Goal: Information Seeking & Learning: Find specific fact

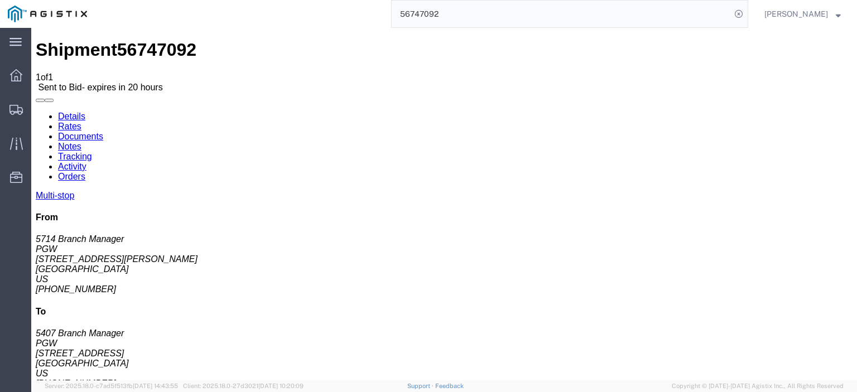
drag, startPoint x: 453, startPoint y: 17, endPoint x: 371, endPoint y: 7, distance: 82.6
click at [381, 12] on div "56747092" at bounding box center [422, 14] width 654 height 28
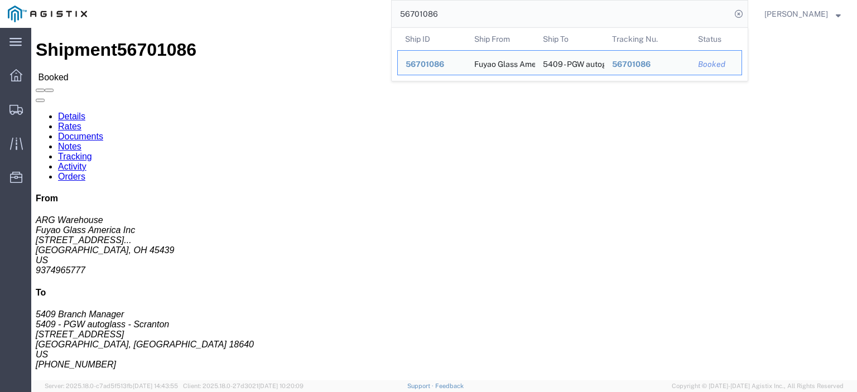
drag, startPoint x: 93, startPoint y: 187, endPoint x: 20, endPoint y: 212, distance: 77.3
click html "Shipment 56701086 Booked Details Rates Documents Notes Tracking Activity Orders…"
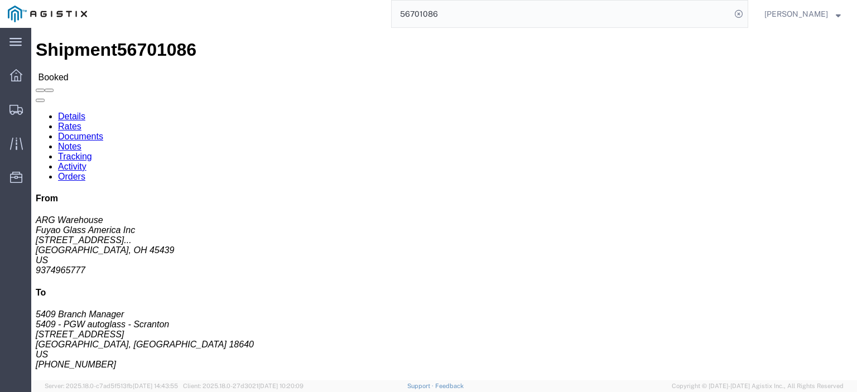
copy address "[EMAIL_ADDRESS][DOMAIN_NAME]"
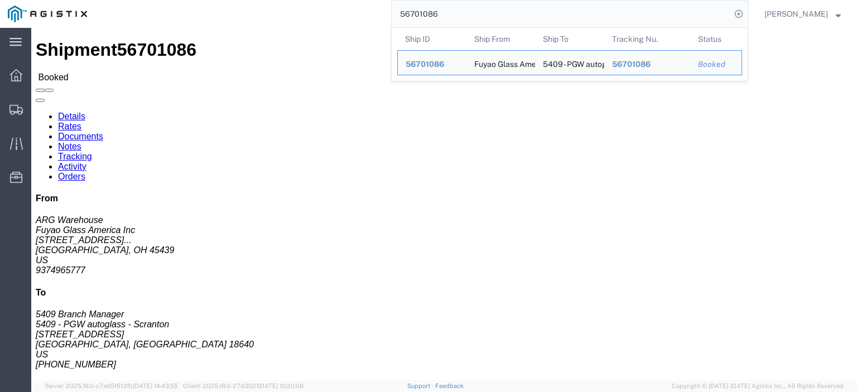
drag, startPoint x: 460, startPoint y: 3, endPoint x: 395, endPoint y: 4, distance: 65.3
click at [395, 4] on div "56701086 Ship ID Ship From Ship To Tracking Nu. Status Ship ID 56701086 Ship Fr…" at bounding box center [422, 14] width 654 height 28
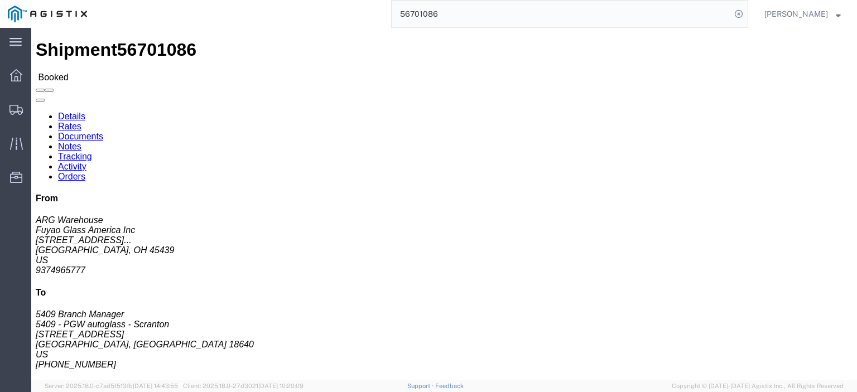
paste input "46873"
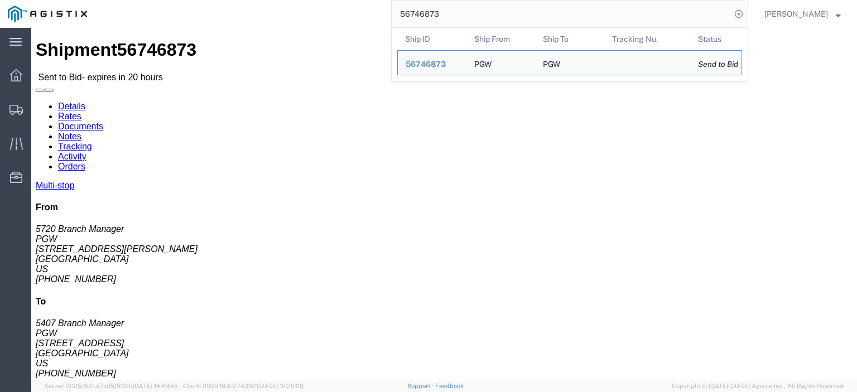
drag, startPoint x: 81, startPoint y: 137, endPoint x: 8, endPoint y: 134, distance: 73.2
click div "Ship From PGW (5720 Branch Manager) 5720 [STREET_ADDRESS][PERSON_NAME] [PHONE_N…"
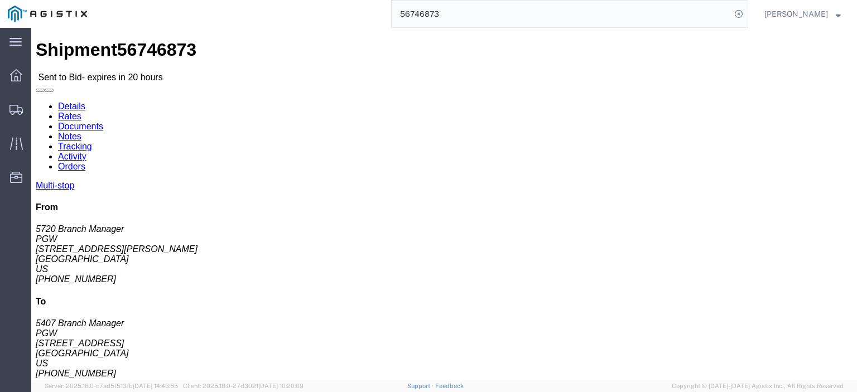
copy address "[STREET_ADDRESS][PERSON_NAME]"
drag, startPoint x: 252, startPoint y: 132, endPoint x: 157, endPoint y: 132, distance: 94.3
click div "Ship To PGW (5407 Branch Manager) [STREET_ADDRESS] [PHONE_NUMBER] [EMAIL_ADDRES…"
copy address "[STREET_ADDRESS]"
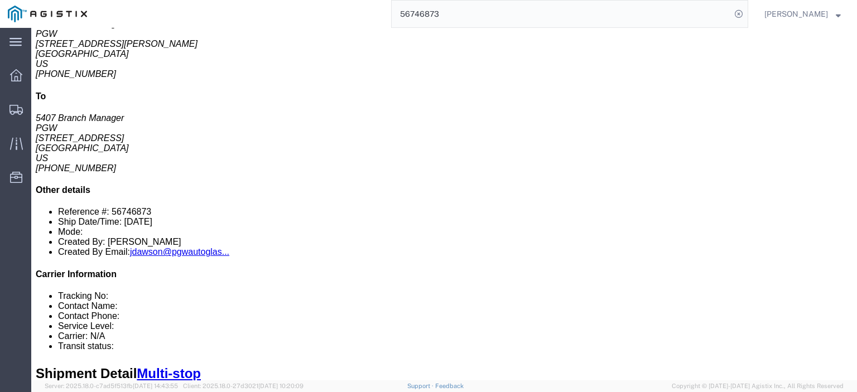
scroll to position [112, 0]
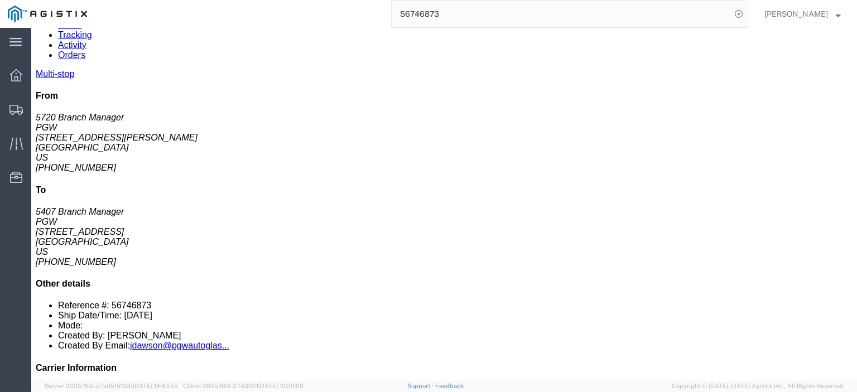
drag, startPoint x: 204, startPoint y: 218, endPoint x: 129, endPoint y: 217, distance: 74.8
click div "[STREET_ADDRESS]"
copy div "[STREET_ADDRESS]"
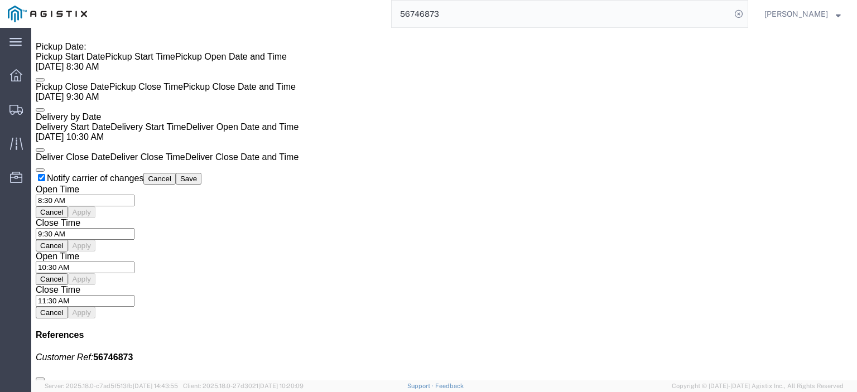
scroll to position [837, 0]
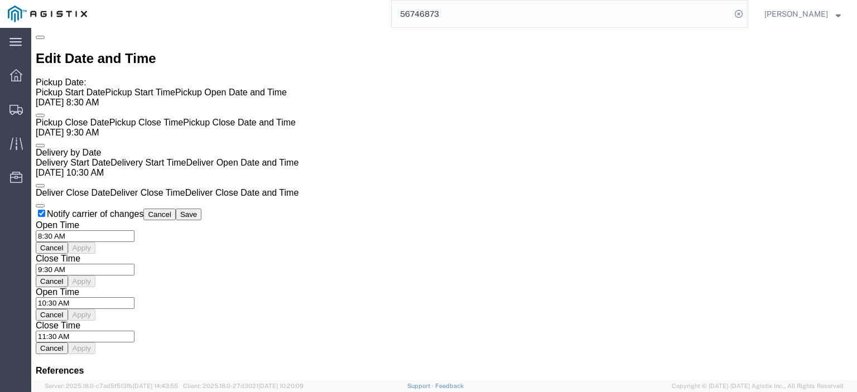
click link "Rates"
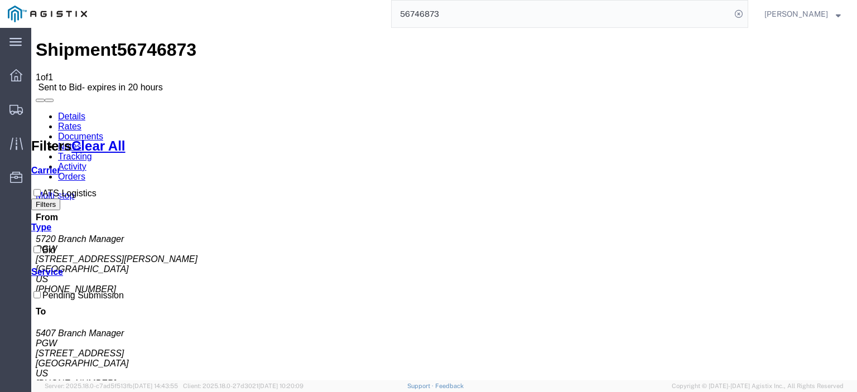
click at [63, 112] on link "Details" at bounding box center [71, 116] width 27 height 9
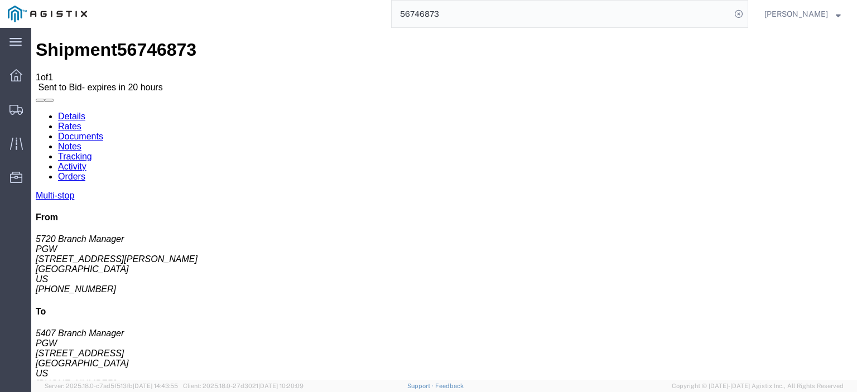
drag, startPoint x: 379, startPoint y: 6, endPoint x: 373, endPoint y: 2, distance: 7.0
click at [374, 3] on div "56746873" at bounding box center [422, 14] width 654 height 28
paste input "8410"
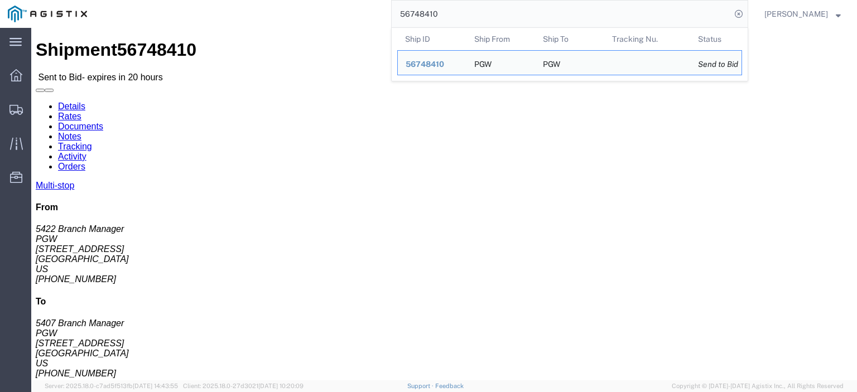
drag, startPoint x: 93, startPoint y: 131, endPoint x: 1, endPoint y: 136, distance: 92.8
click div "Shipment Detail Multi-stop Ship From PGW (5422 Branch Manager) [STREET_ADDRESS]…"
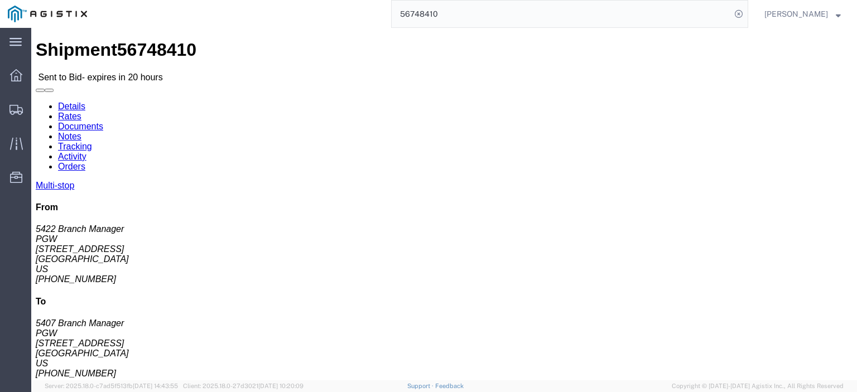
click address "PGW (5422 Branch Manager) [STREET_ADDRESS] [PHONE_NUMBER] [EMAIL_ADDRESS][DOMAI…"
drag, startPoint x: 102, startPoint y: 130, endPoint x: 9, endPoint y: 134, distance: 92.2
click div "Ship From PGW (5422 Branch Manager) [STREET_ADDRESS] [PHONE_NUMBER] [EMAIL_ADDR…"
copy address "[STREET_ADDRESS]"
drag, startPoint x: 249, startPoint y: 132, endPoint x: 154, endPoint y: 126, distance: 95.1
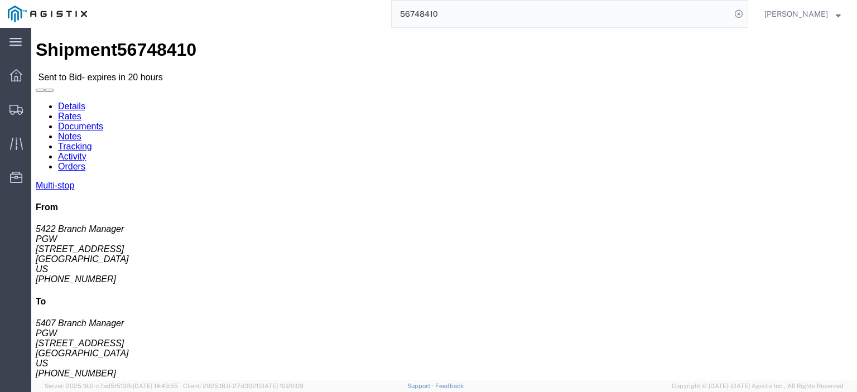
click div "Ship To PGW (5407 Branch Manager) [STREET_ADDRESS] [PHONE_NUMBER] [EMAIL_ADDRES…"
click address "PGW (5407 Branch Manager) [STREET_ADDRESS] [PHONE_NUMBER] [EMAIL_ADDRESS][DOMAI…"
drag, startPoint x: 254, startPoint y: 133, endPoint x: 154, endPoint y: 134, distance: 100.5
click div "Ship To PGW (5407 Branch Manager) [STREET_ADDRESS] [PHONE_NUMBER] [EMAIL_ADDRES…"
copy address "[STREET_ADDRESS]"
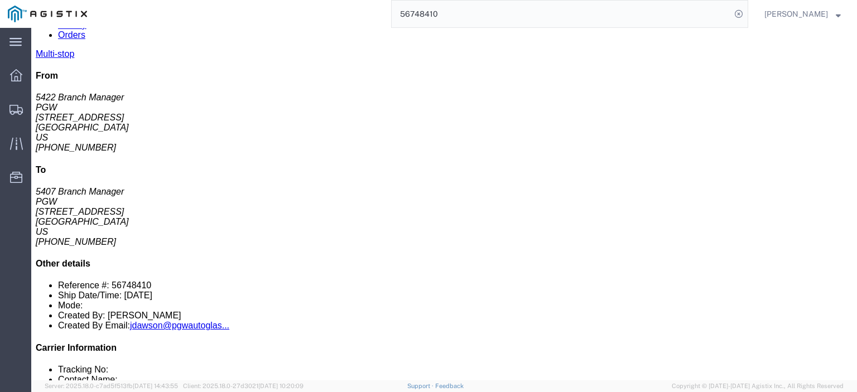
scroll to position [56, 0]
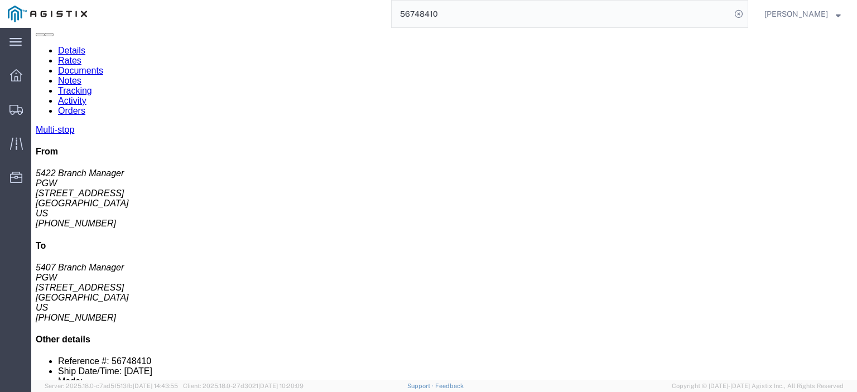
drag, startPoint x: 210, startPoint y: 274, endPoint x: 114, endPoint y: 273, distance: 96.0
click td "PGW [STREET_ADDRESS]"
copy div "[STREET_ADDRESS]"
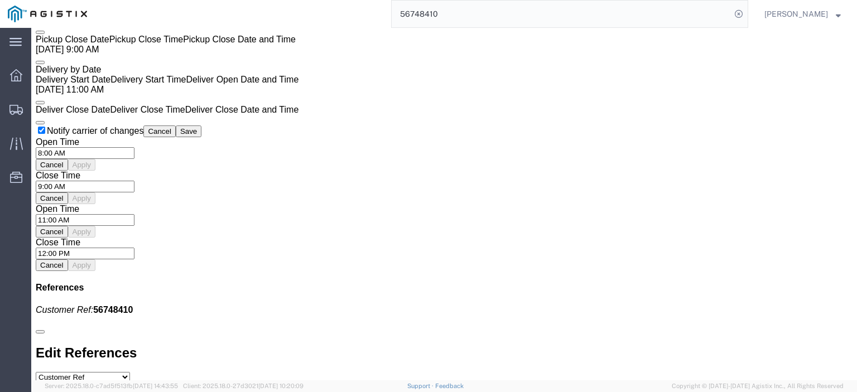
scroll to position [949, 0]
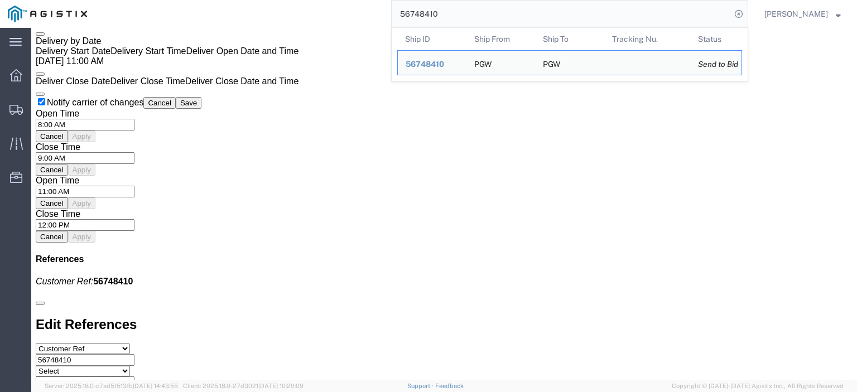
drag, startPoint x: 491, startPoint y: 16, endPoint x: 251, endPoint y: -22, distance: 243.0
click at [251, 0] on html "main_menu Created with Sketch. Collapse Menu Dashboard Shipments Traffic Resour…" at bounding box center [428, 196] width 857 height 392
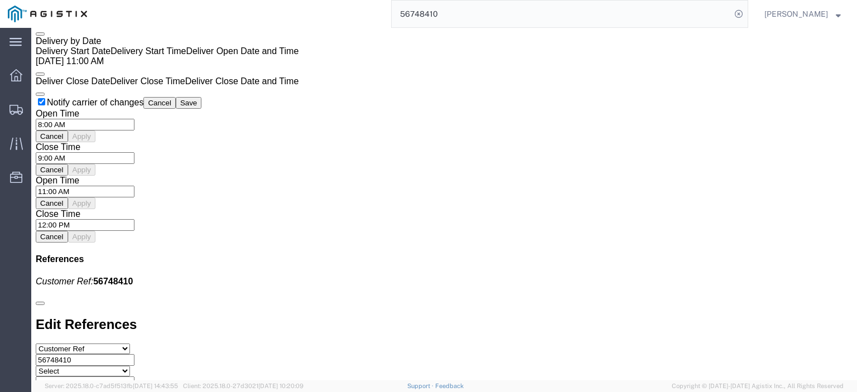
paste input "88"
type input "56748488"
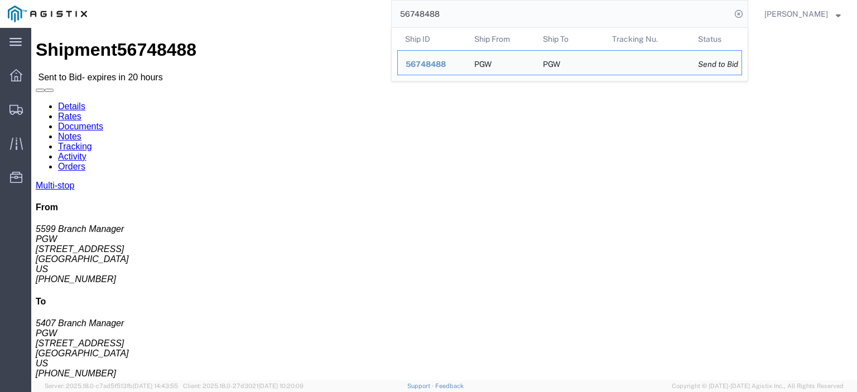
drag, startPoint x: 74, startPoint y: 129, endPoint x: 9, endPoint y: 133, distance: 65.4
click div "Ship From PGW (5599 Branch Manager) [STREET_ADDRESS] [PHONE_NUMBER] [EMAIL_ADDR…"
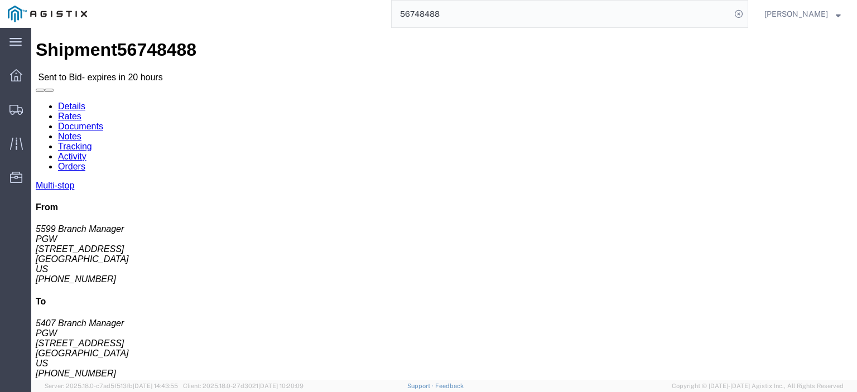
copy address "[STREET_ADDRESS]"
drag, startPoint x: 249, startPoint y: 131, endPoint x: 161, endPoint y: 130, distance: 88.2
click address "PGW (5407 Branch Manager) [STREET_ADDRESS] [PHONE_NUMBER] [EMAIL_ADDRESS][DOMAI…"
copy address "[STREET_ADDRESS]"
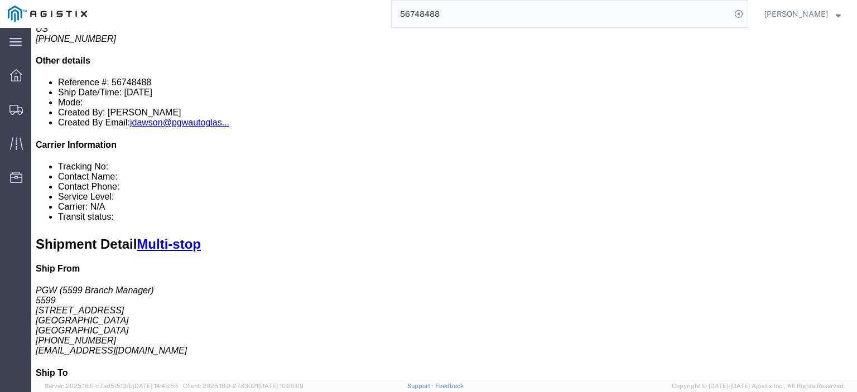
scroll to position [112, 0]
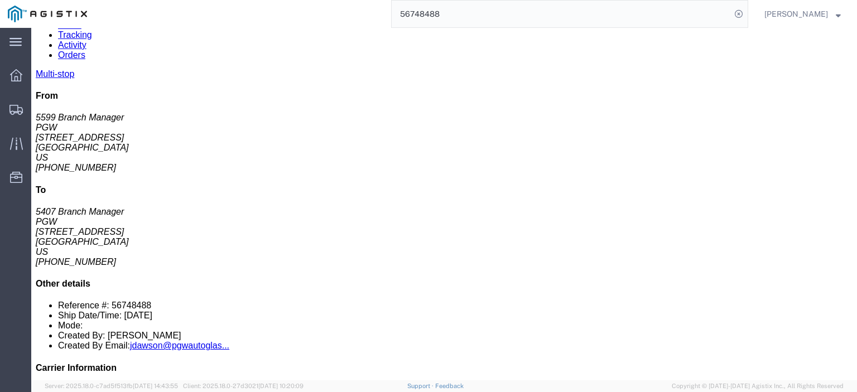
drag, startPoint x: 202, startPoint y: 217, endPoint x: 125, endPoint y: 219, distance: 77.0
click td "PGW [STREET_ADDRESS]"
copy div "[STREET_ADDRESS]"
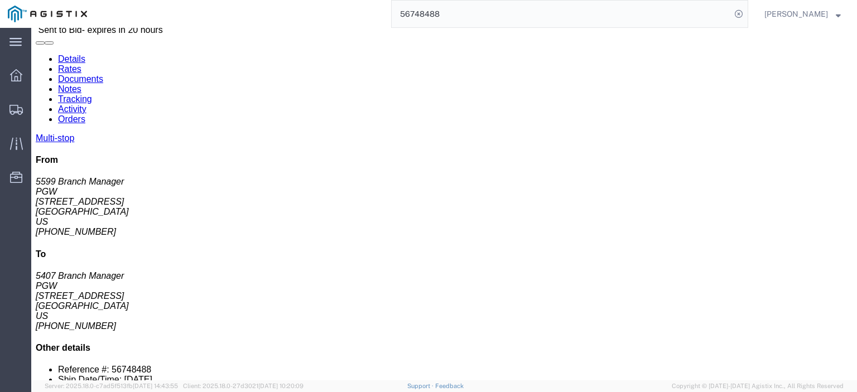
scroll to position [0, 0]
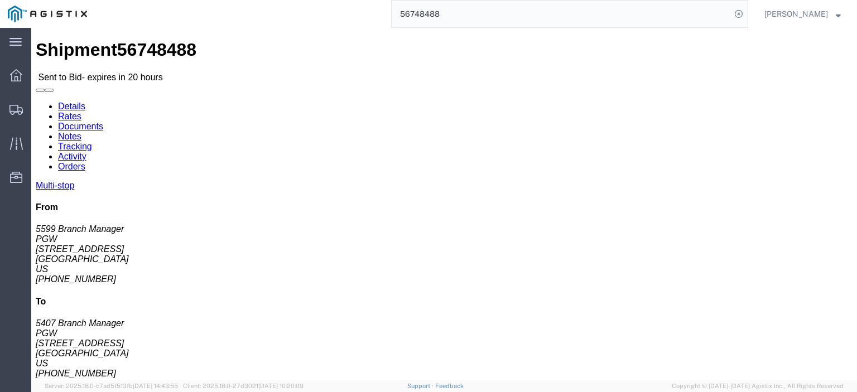
click link "Rates"
